Goal: Find specific page/section: Find specific page/section

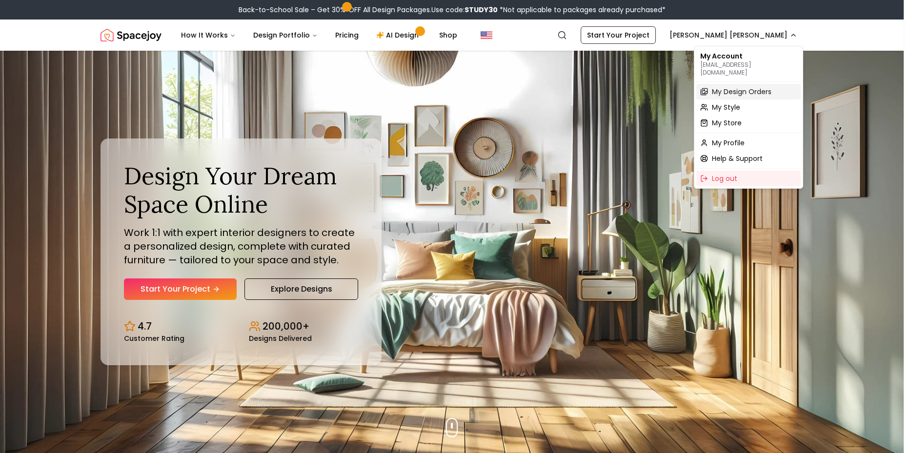
click at [763, 87] on span "My Design Orders" at bounding box center [742, 92] width 60 height 10
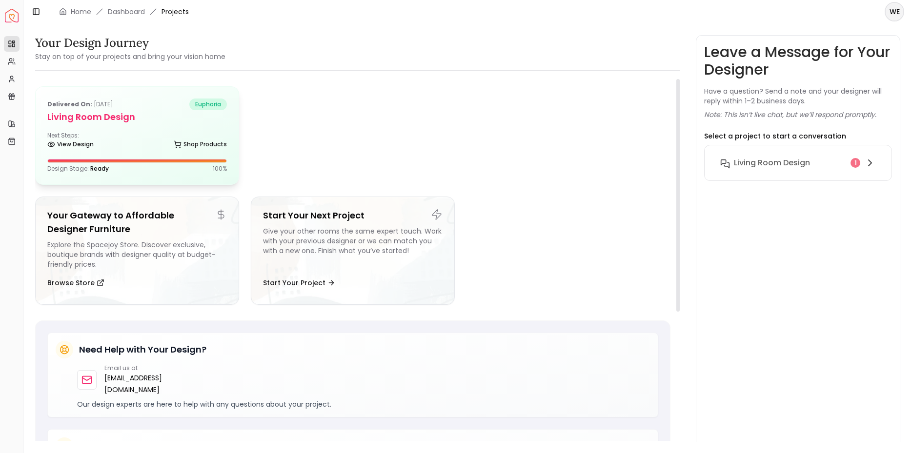
click at [130, 137] on div "Next Steps: View Design Shop Products" at bounding box center [137, 142] width 180 height 20
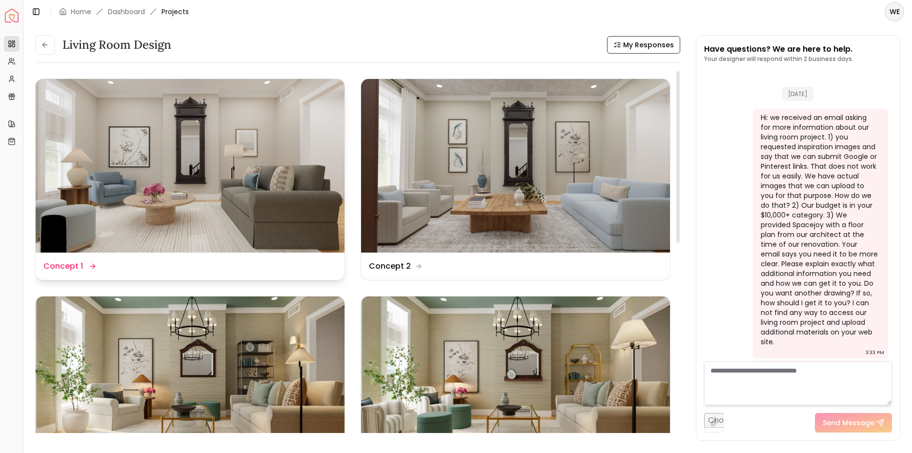
scroll to position [2035, 0]
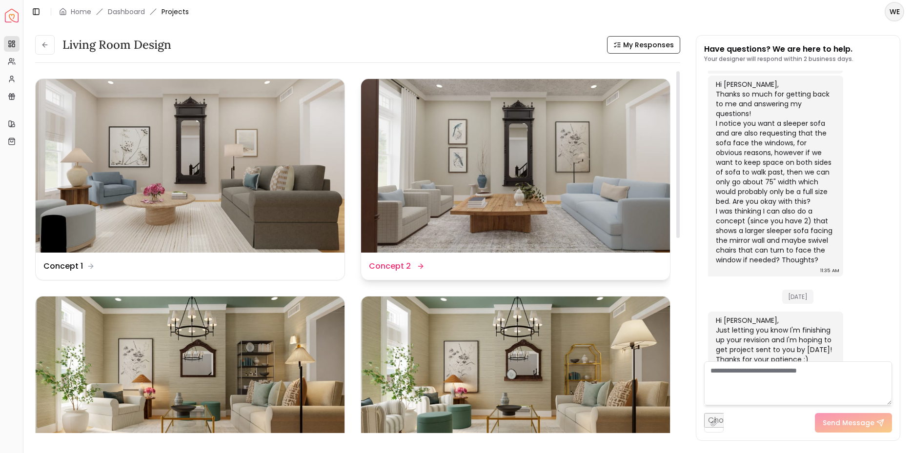
click at [488, 150] on img at bounding box center [515, 166] width 309 height 174
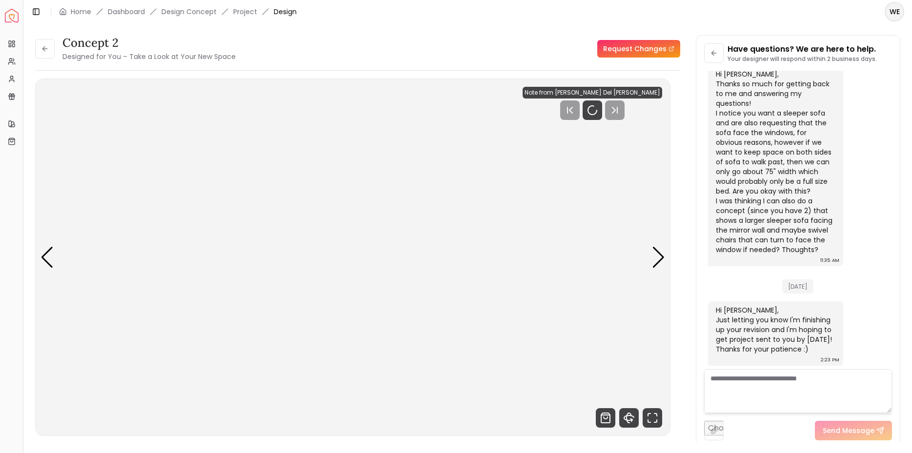
scroll to position [2027, 0]
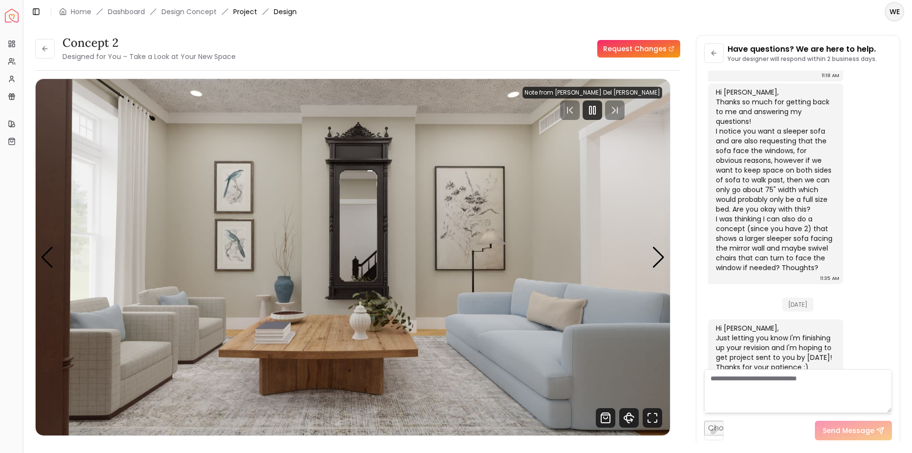
click at [242, 13] on link "Project" at bounding box center [245, 12] width 24 height 10
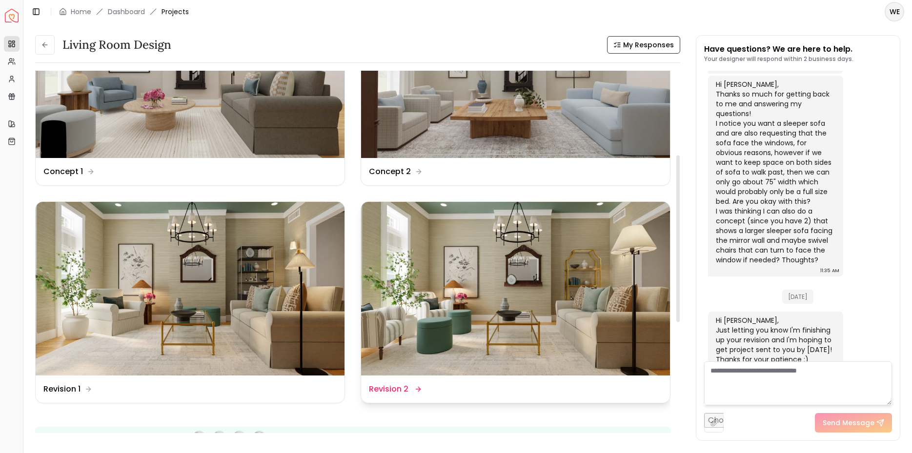
scroll to position [67, 0]
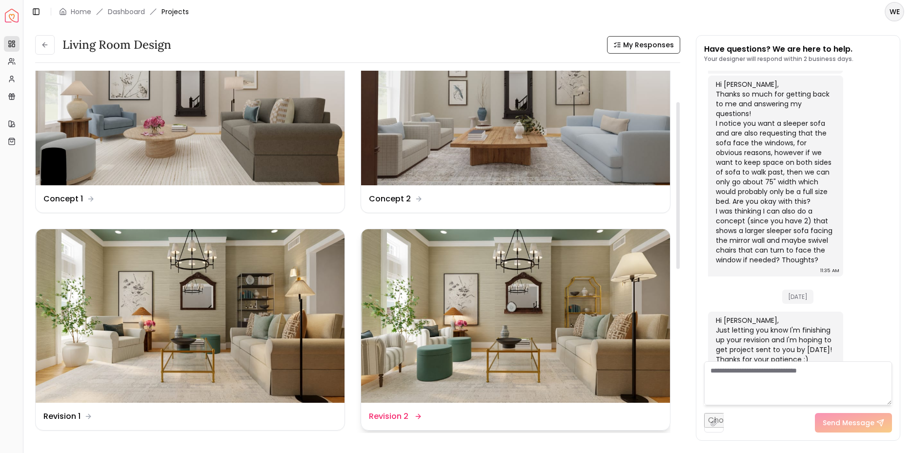
click at [542, 308] on img at bounding box center [515, 316] width 309 height 174
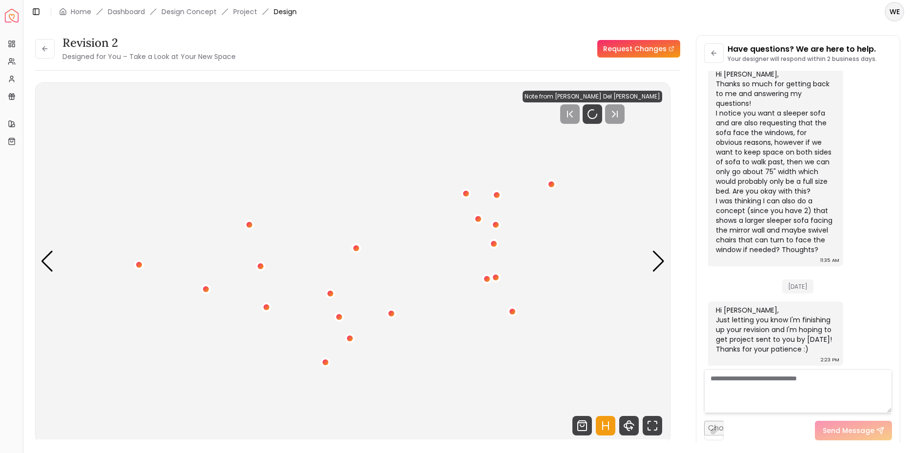
scroll to position [2027, 0]
